Goal: Information Seeking & Learning: Learn about a topic

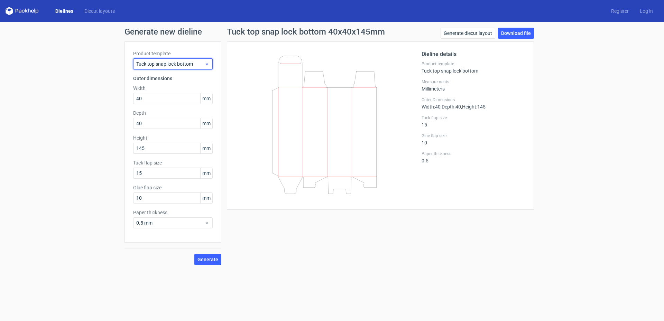
click at [177, 62] on span "Tuck top snap lock bottom" at bounding box center [170, 63] width 68 height 7
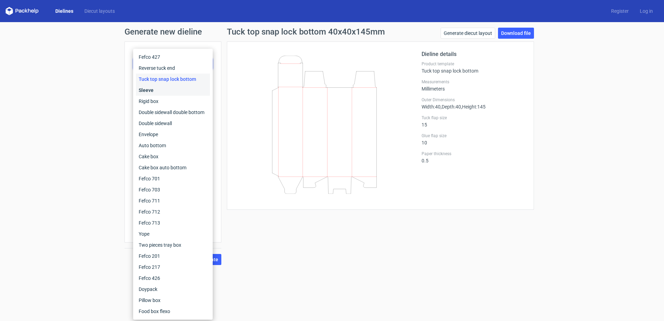
click at [167, 89] on div "Sleeve" at bounding box center [173, 90] width 74 height 11
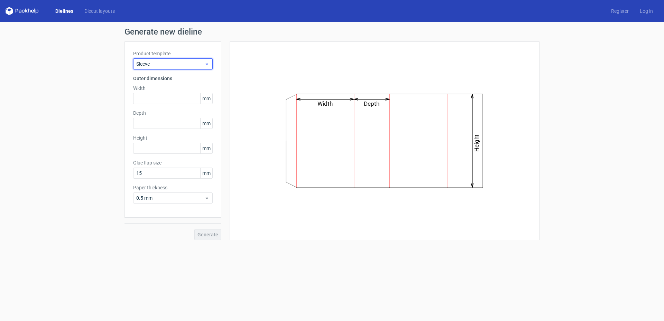
click at [162, 65] on span "Sleeve" at bounding box center [170, 63] width 68 height 7
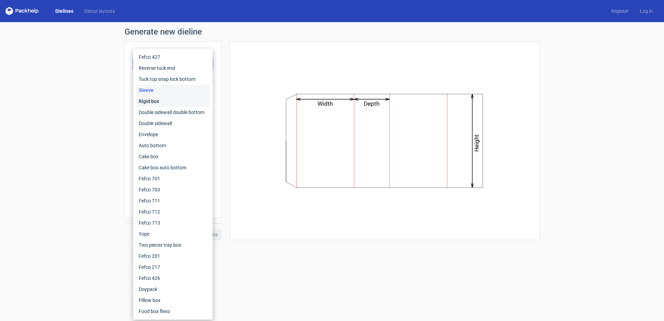
click at [155, 101] on div "Rigid box" at bounding box center [173, 101] width 74 height 11
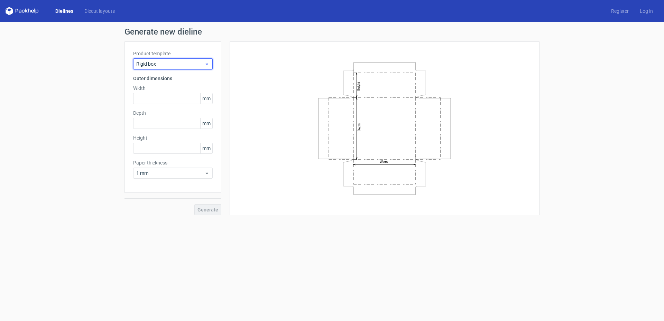
click at [165, 67] on span "Rigid box" at bounding box center [170, 63] width 68 height 7
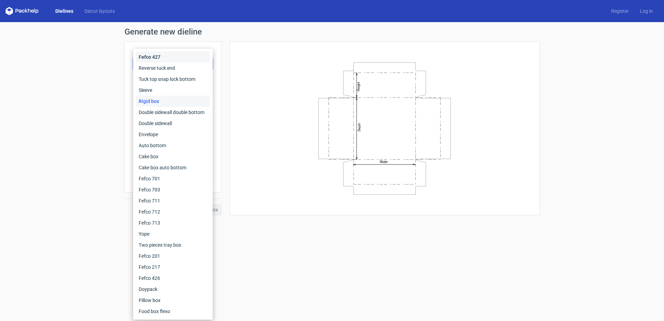
click at [164, 62] on div "Fefco 427" at bounding box center [173, 56] width 74 height 11
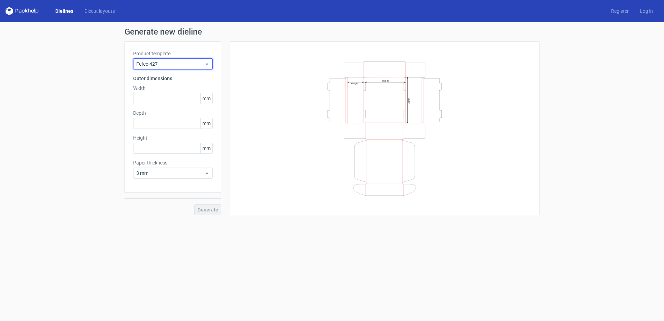
click at [166, 59] on div "Fefco 427" at bounding box center [172, 63] width 79 height 11
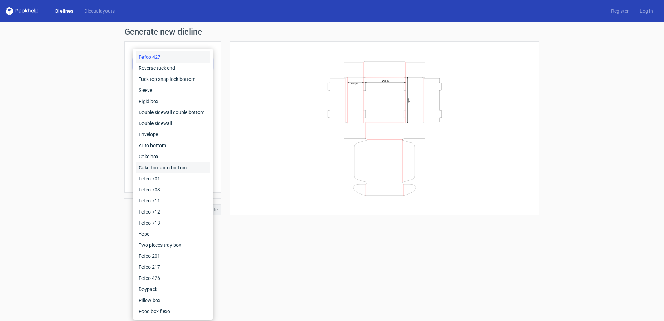
click at [168, 168] on div "Cake box auto bottom" at bounding box center [173, 167] width 74 height 11
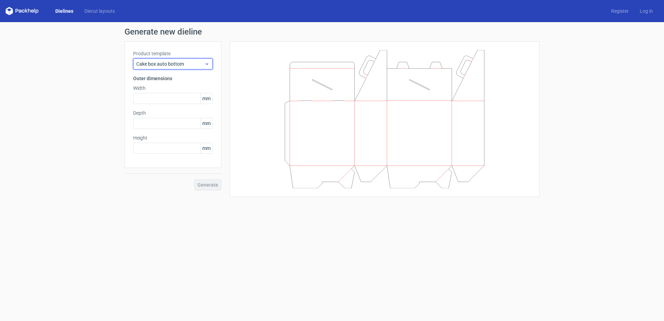
click at [174, 68] on div "Cake box auto bottom" at bounding box center [172, 63] width 79 height 11
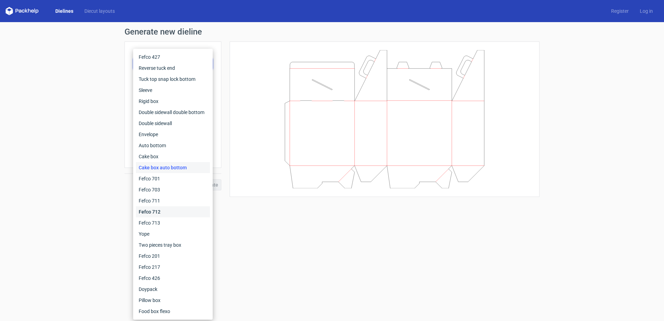
click at [158, 213] on div "Fefco 712" at bounding box center [173, 211] width 74 height 11
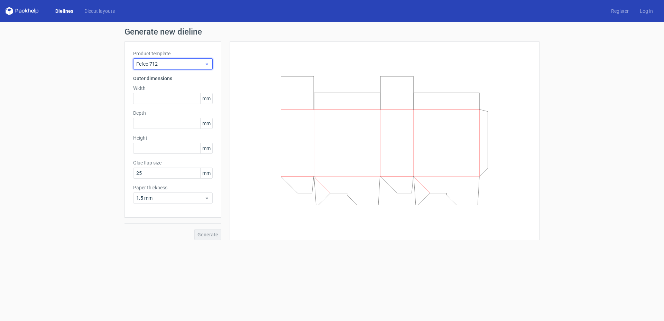
click at [165, 67] on div "Fefco 712" at bounding box center [172, 63] width 79 height 11
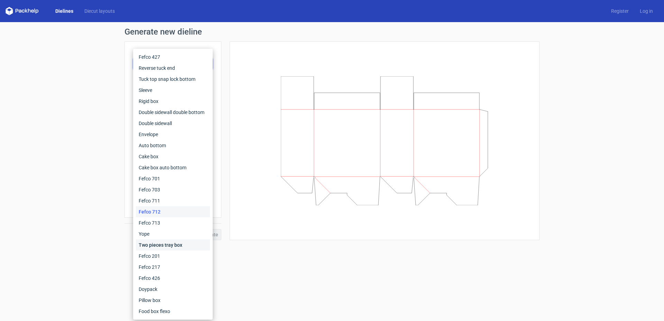
click at [177, 242] on div "Two pieces tray box" at bounding box center [173, 244] width 74 height 11
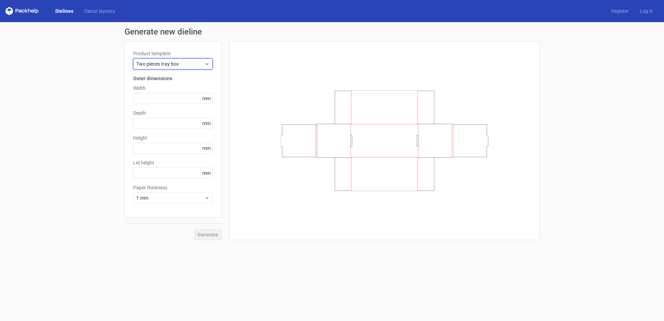
click at [182, 62] on span "Two pieces tray box" at bounding box center [170, 63] width 68 height 7
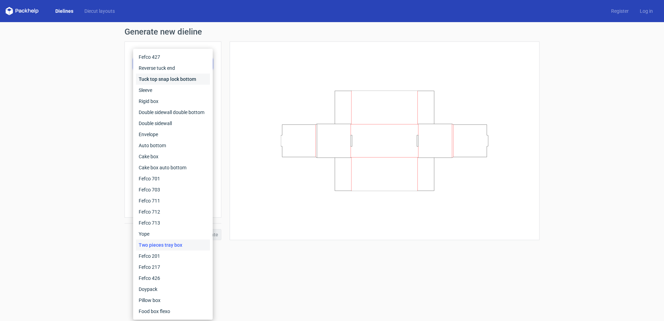
click at [179, 81] on div "Tuck top snap lock bottom" at bounding box center [173, 79] width 74 height 11
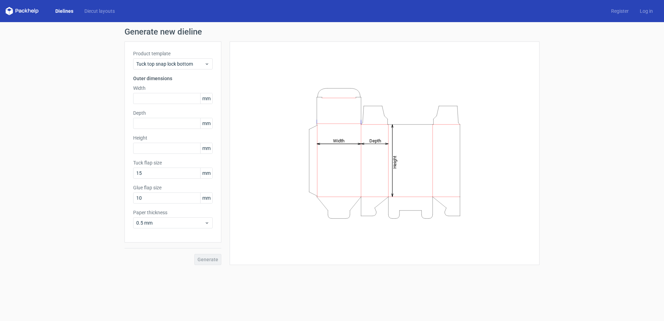
click at [187, 73] on div "Product template Tuck top snap lock bottom Outer dimensions Width mm Depth mm H…" at bounding box center [172, 141] width 97 height 201
click at [161, 63] on span "Tuck top snap lock bottom" at bounding box center [170, 63] width 68 height 7
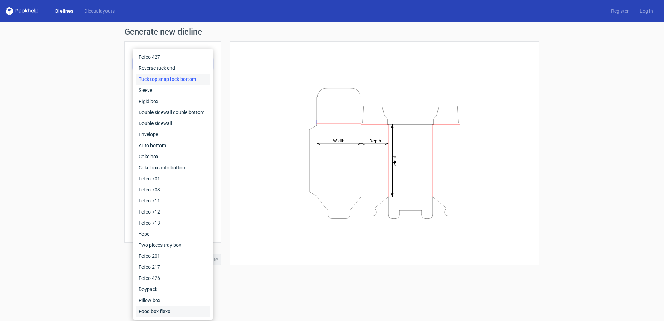
click at [144, 314] on div "Food box flexo" at bounding box center [173, 311] width 74 height 11
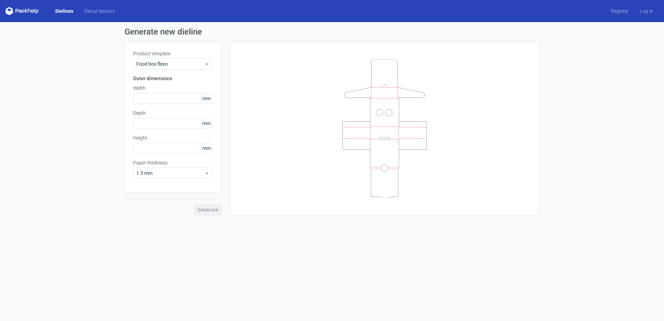
click at [178, 58] on div "Product template Food box flexo" at bounding box center [172, 59] width 79 height 19
click at [174, 63] on span "Food box flexo" at bounding box center [170, 63] width 68 height 7
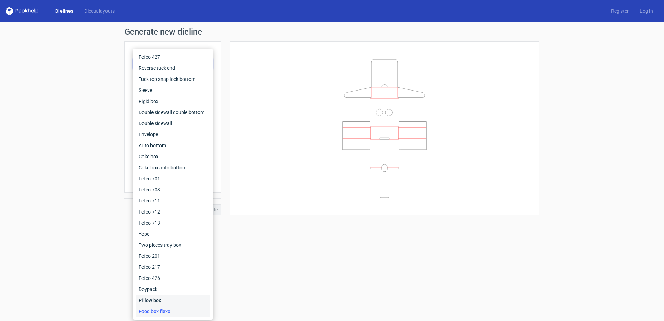
click at [173, 299] on div "Pillow box" at bounding box center [173, 300] width 74 height 11
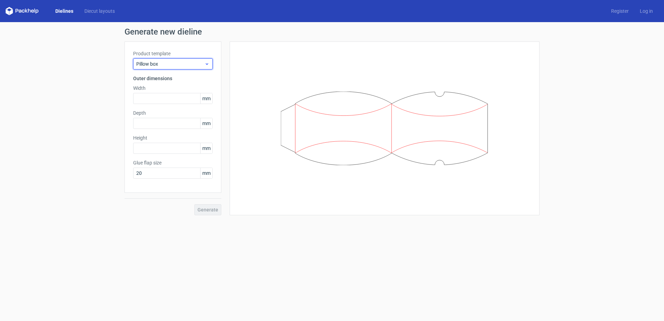
click at [161, 63] on span "Pillow box" at bounding box center [170, 63] width 68 height 7
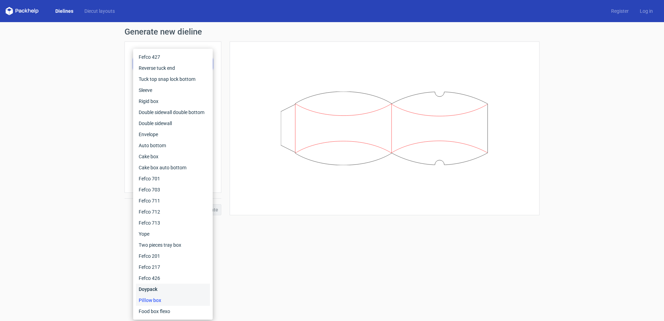
click at [163, 284] on div "Doypack" at bounding box center [173, 289] width 74 height 11
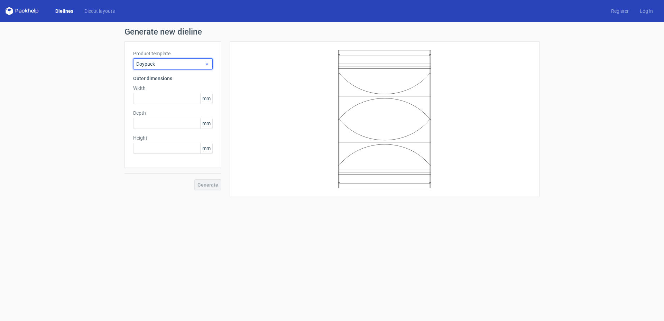
click at [179, 66] on span "Doypack" at bounding box center [170, 63] width 68 height 7
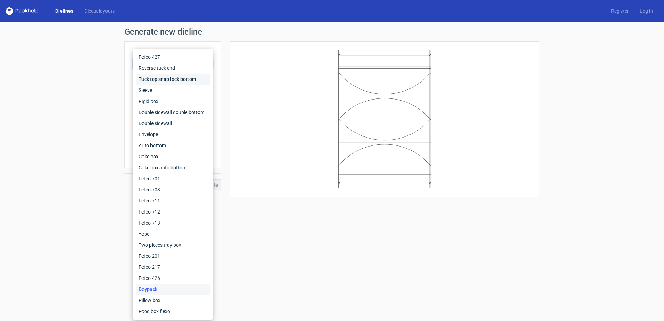
click at [156, 78] on div "Tuck top snap lock bottom" at bounding box center [173, 79] width 74 height 11
